Goal: Information Seeking & Learning: Learn about a topic

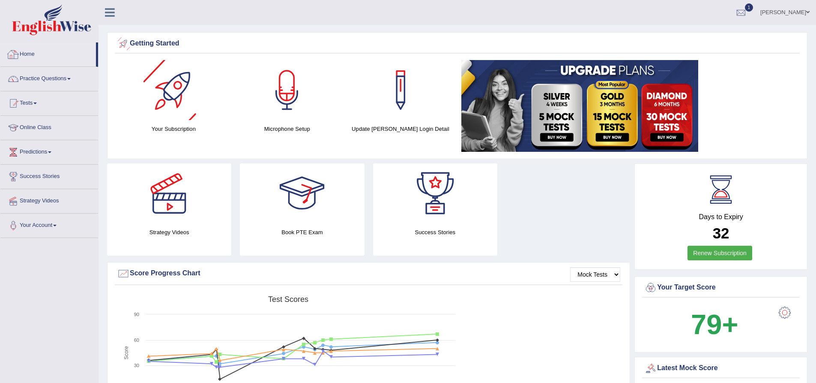
click at [27, 48] on link "Home" at bounding box center [48, 52] width 96 height 21
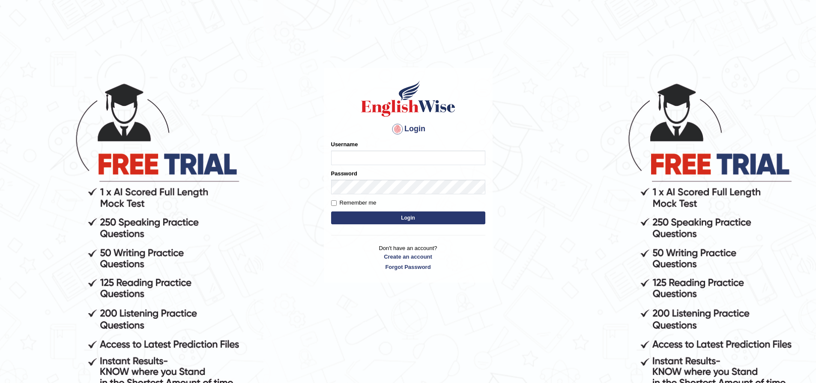
type input "Sprajapati"
click at [409, 216] on button "Login" at bounding box center [408, 217] width 154 height 13
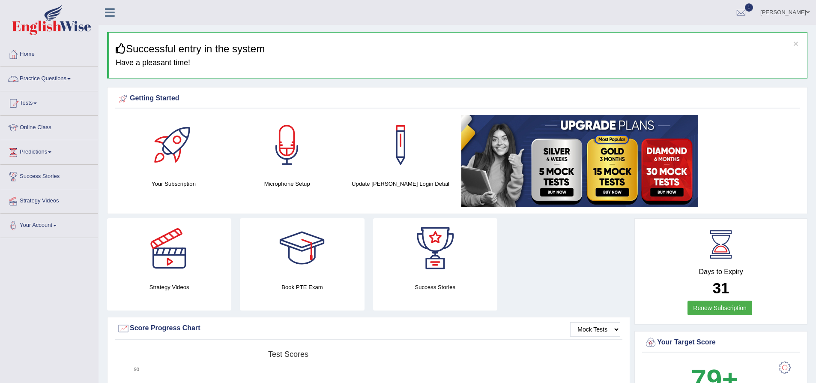
click at [46, 75] on link "Practice Questions" at bounding box center [49, 77] width 98 height 21
click at [71, 79] on span at bounding box center [68, 79] width 3 height 2
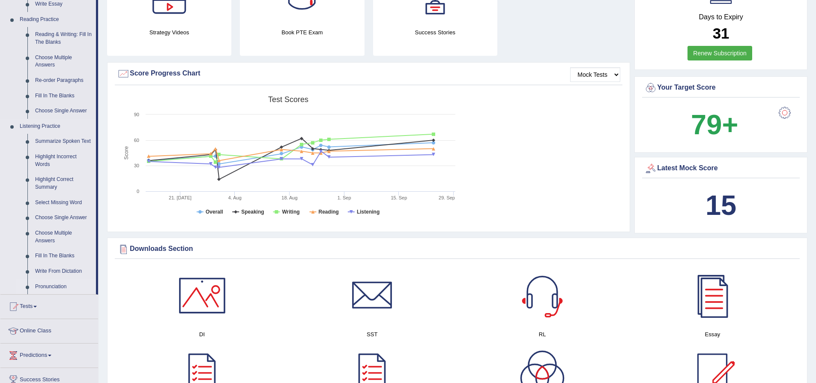
scroll to position [257, 0]
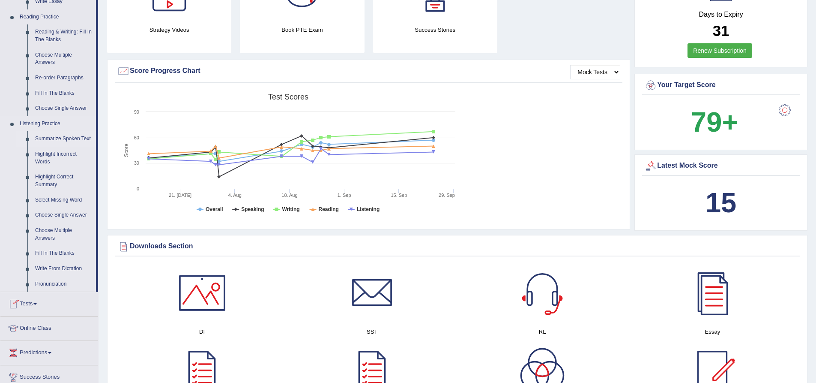
click at [55, 137] on link "Summarize Spoken Text" at bounding box center [63, 138] width 65 height 15
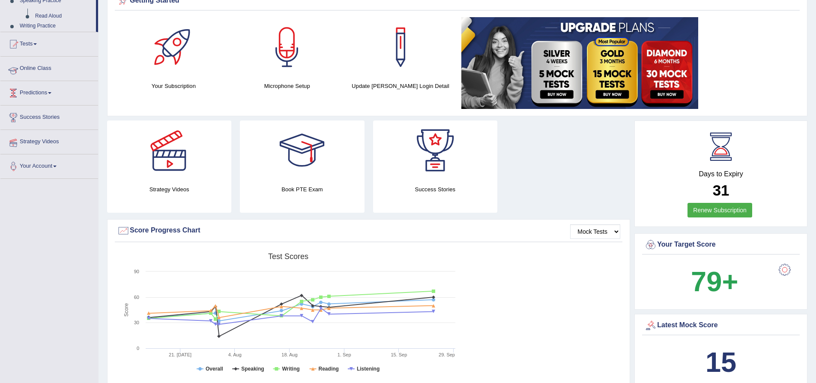
scroll to position [149, 0]
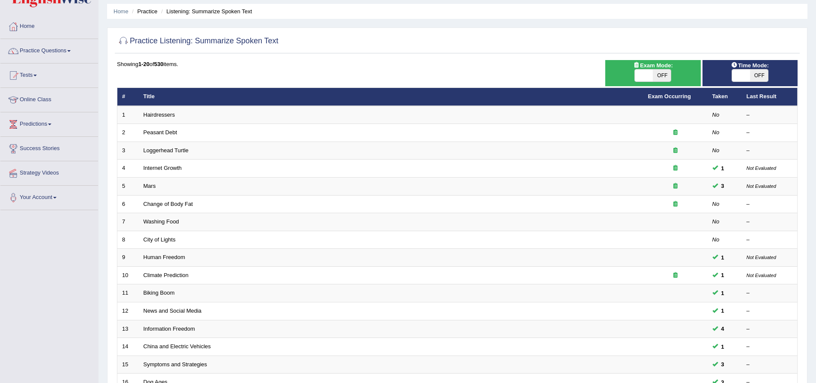
scroll to position [13, 0]
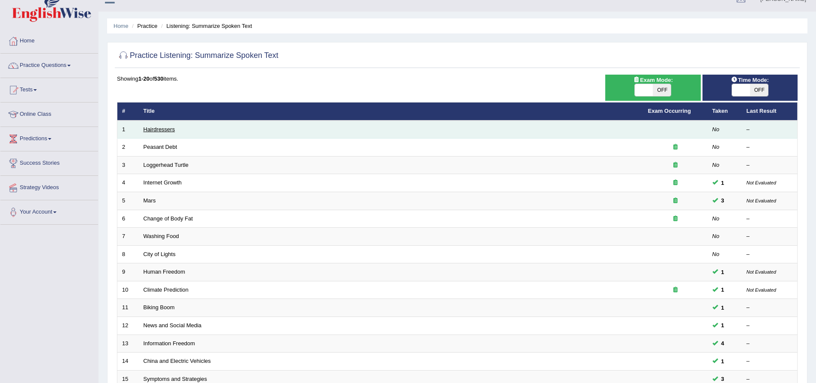
click at [162, 128] on link "Hairdressers" at bounding box center [160, 129] width 32 height 6
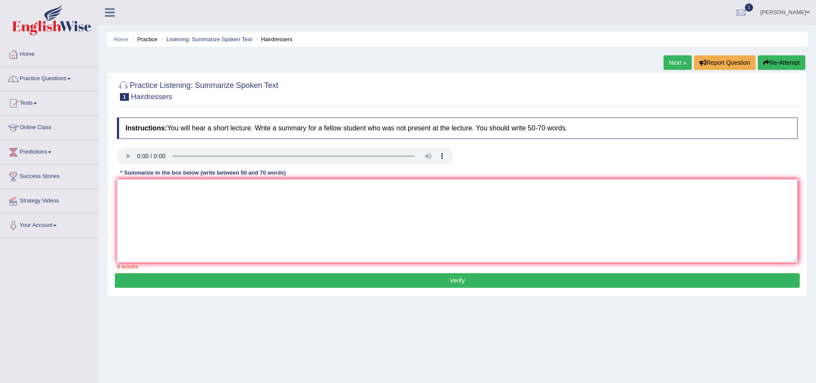
click at [553, 322] on div "Home Practice Listening: Summarize Spoken Text Hairdressers Next » Report Quest…" at bounding box center [458, 214] width 718 height 428
click at [297, 341] on div "Home Practice Listening: Summarize Spoken Text Hairdressers Next » Report Quest…" at bounding box center [458, 214] width 718 height 428
click at [45, 75] on link "Practice Questions" at bounding box center [49, 77] width 98 height 21
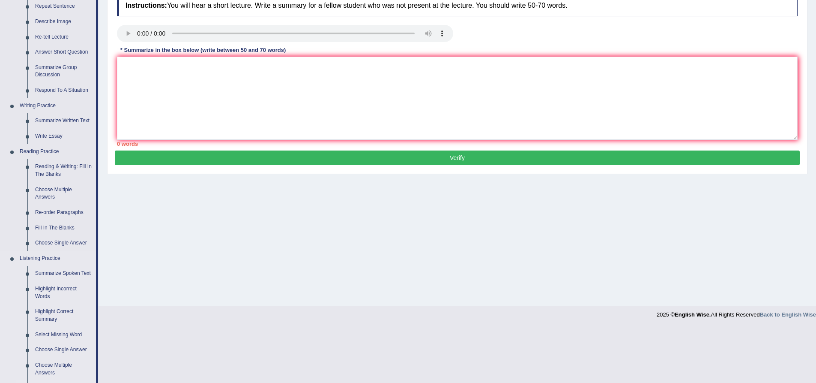
scroll to position [214, 0]
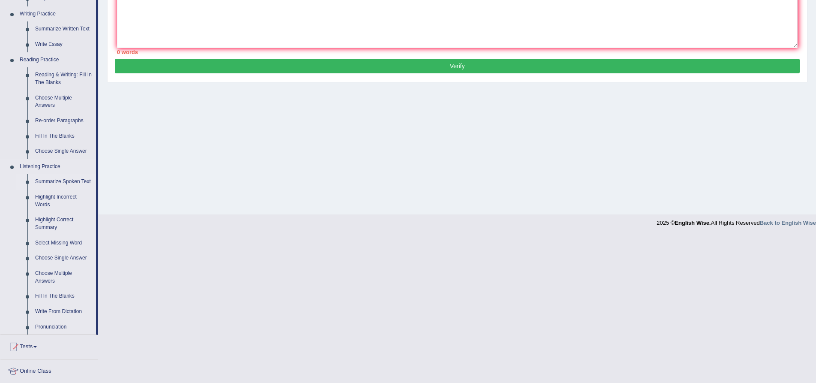
click at [48, 180] on link "Summarize Spoken Text" at bounding box center [63, 181] width 65 height 15
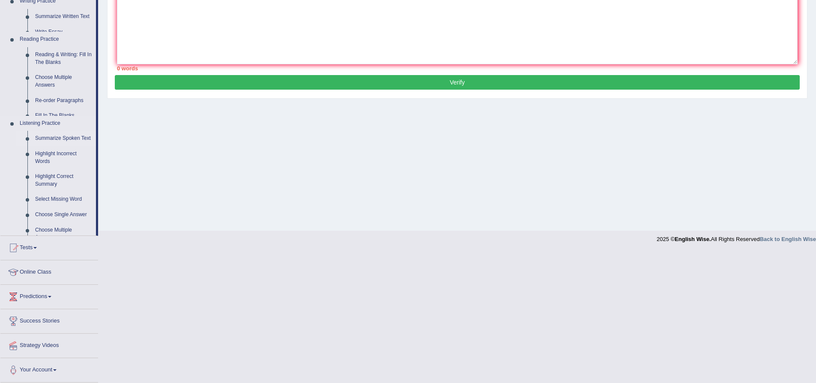
scroll to position [67, 0]
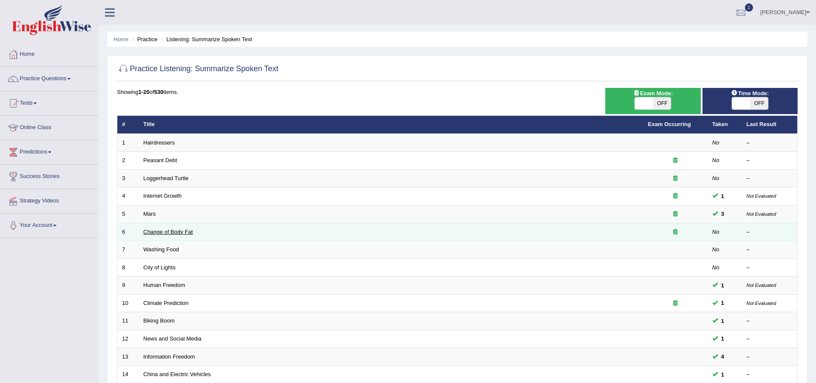
click at [163, 234] on link "Change of Body Fat" at bounding box center [169, 231] width 50 height 6
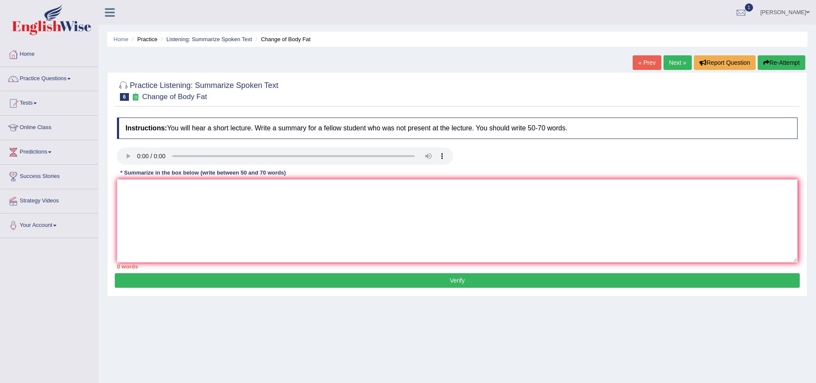
click at [611, 348] on div "Home Practice Listening: Summarize Spoken Text Change of Body Fat « Prev Next »…" at bounding box center [458, 214] width 718 height 428
click at [588, 337] on div "Home Practice Listening: Summarize Spoken Text Change of Body Fat « Prev Next »…" at bounding box center [458, 214] width 718 height 428
click at [38, 129] on link "Online Class" at bounding box center [49, 126] width 98 height 21
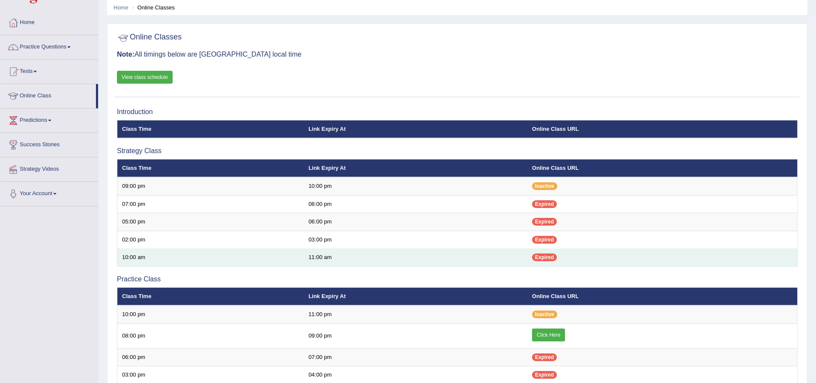
scroll to position [86, 0]
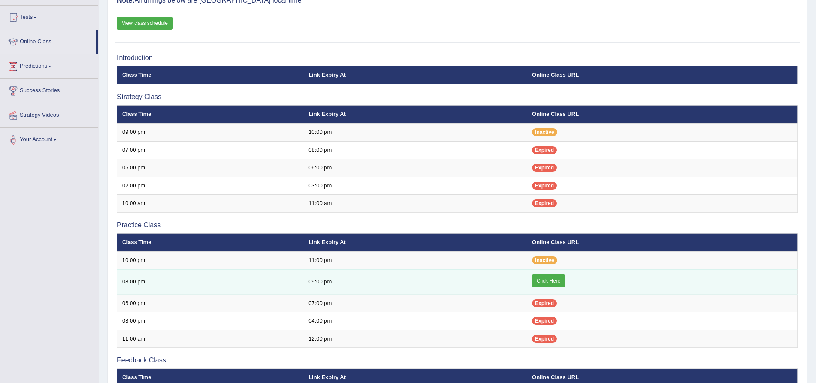
click at [553, 281] on link "Click Here" at bounding box center [548, 280] width 33 height 13
